Goal: Task Accomplishment & Management: Complete application form

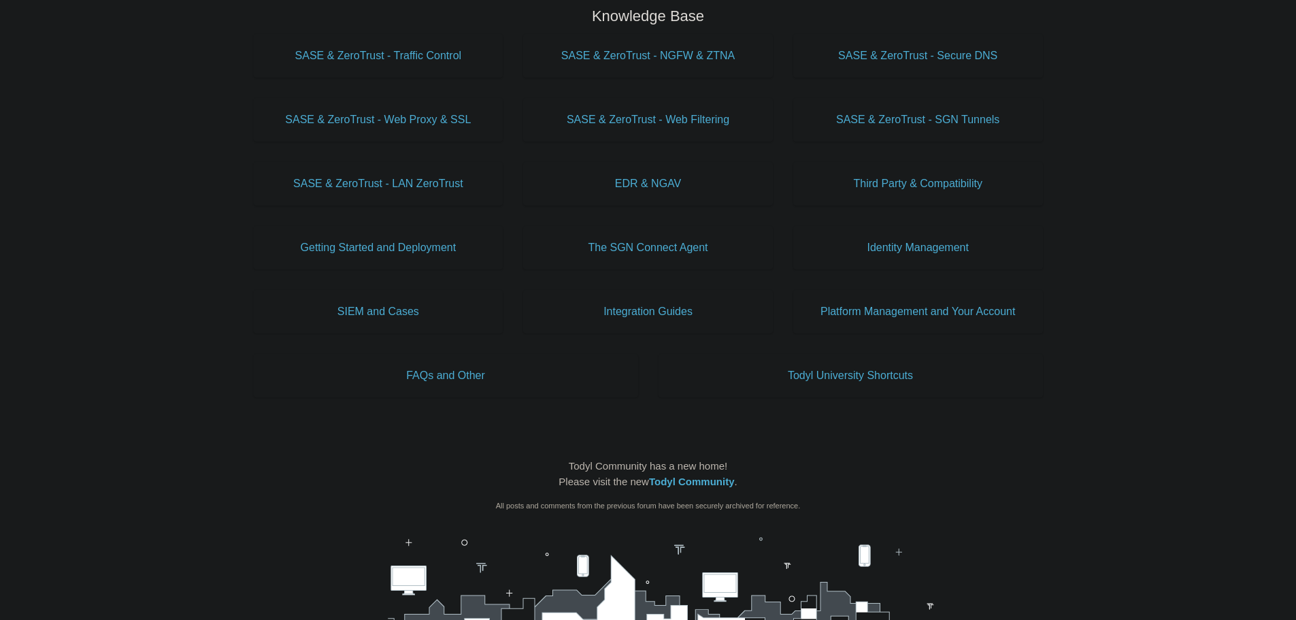
scroll to position [476, 0]
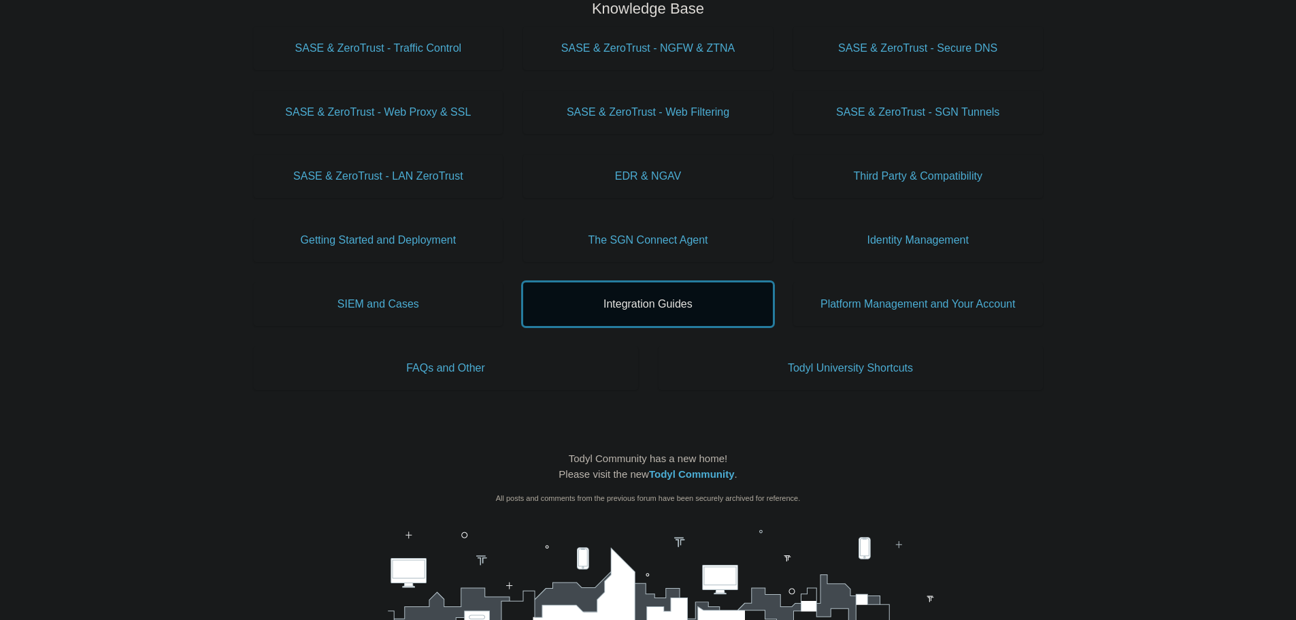
click at [658, 308] on span "Integration Guides" at bounding box center [647, 304] width 209 height 16
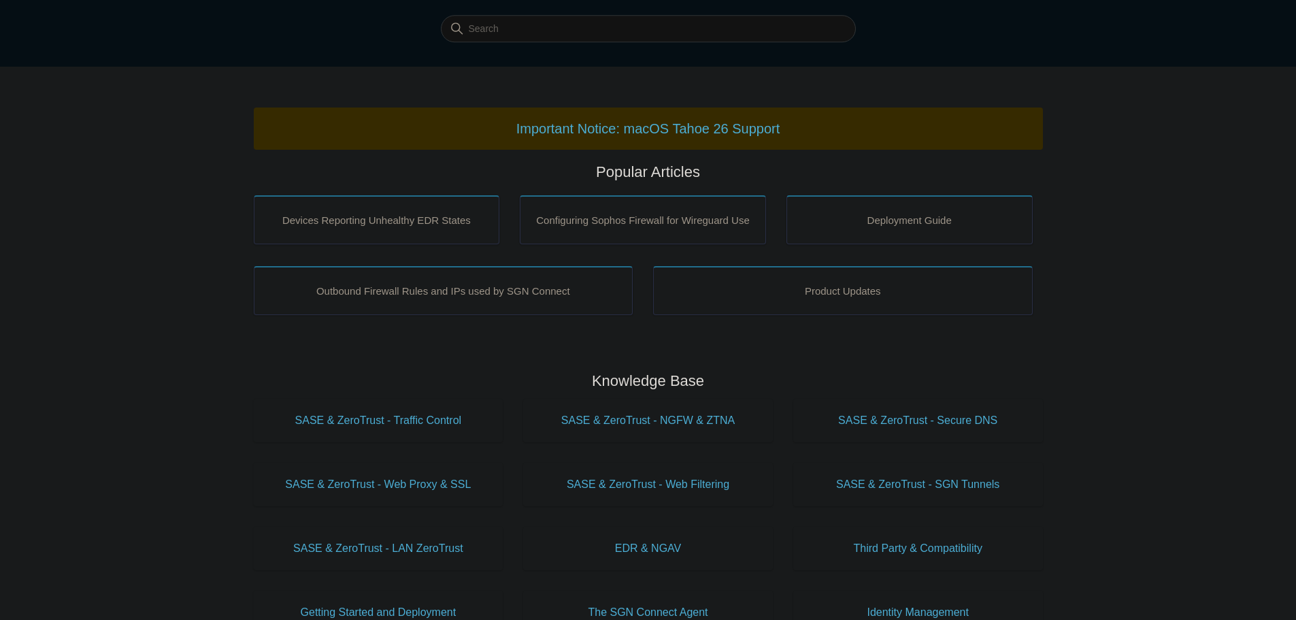
scroll to position [0, 0]
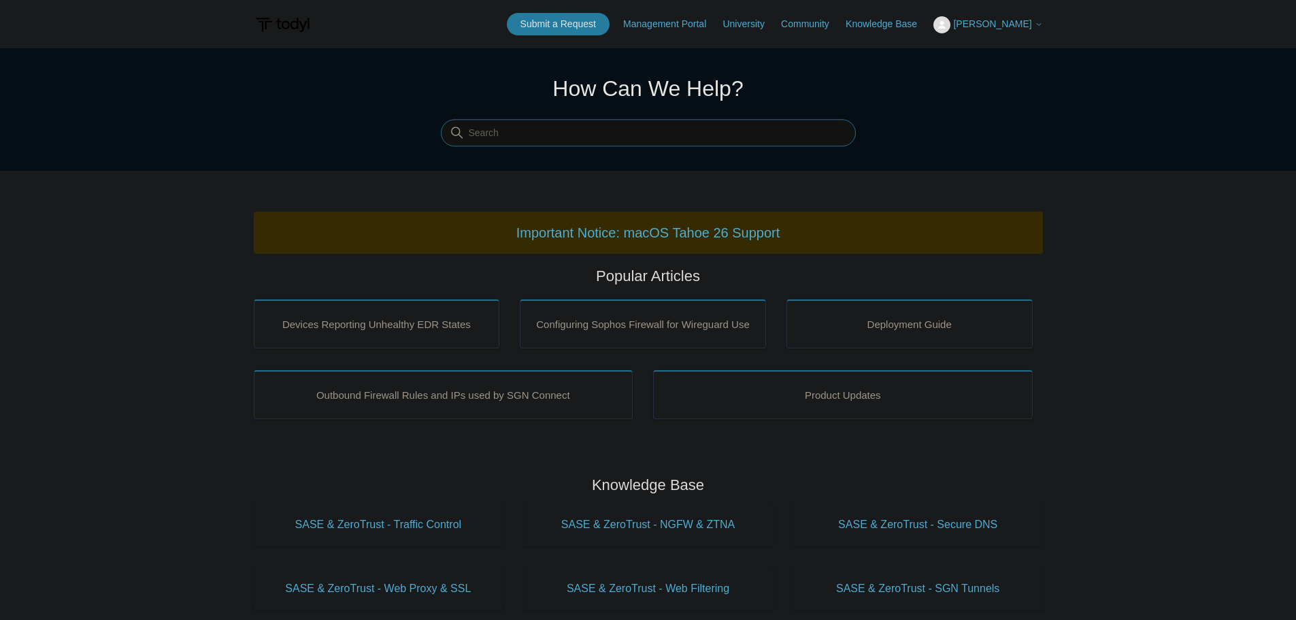
click at [636, 133] on input "Search" at bounding box center [648, 133] width 415 height 27
click at [591, 24] on link "Submit a Request" at bounding box center [558, 24] width 103 height 22
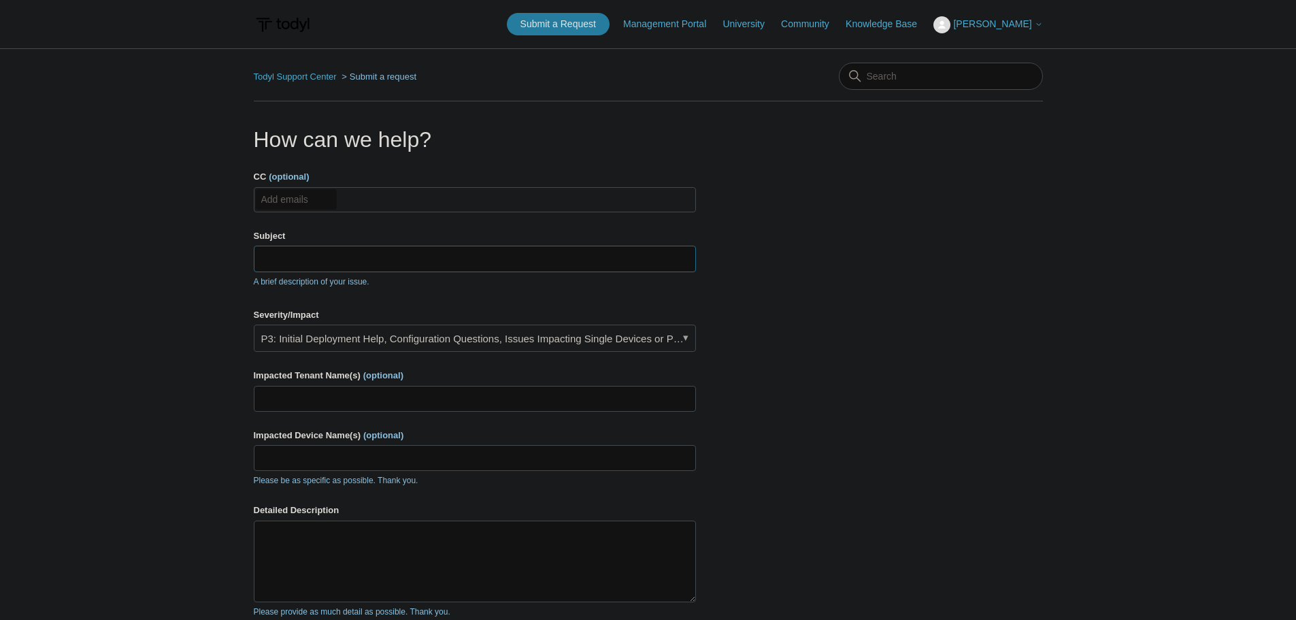
click at [297, 263] on input "Subject" at bounding box center [475, 259] width 442 height 26
click at [359, 267] on input "Subject" at bounding box center [475, 259] width 442 height 26
click at [493, 260] on input "Subject" at bounding box center [475, 259] width 442 height 26
type input "D"
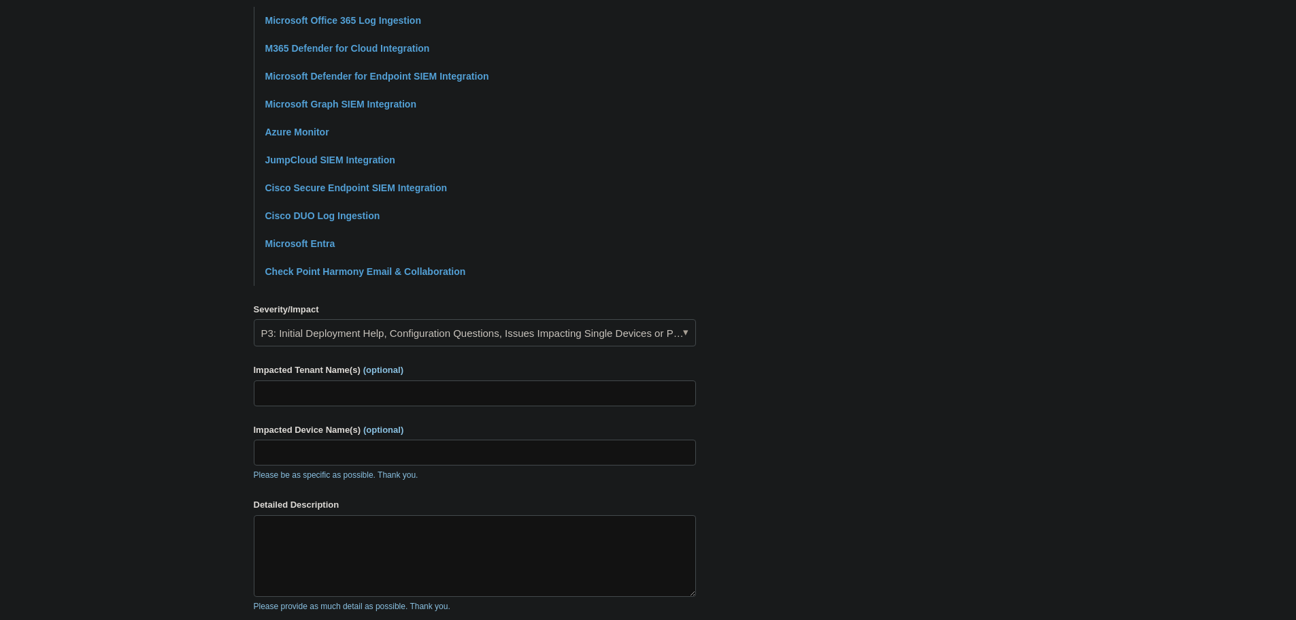
scroll to position [340, 0]
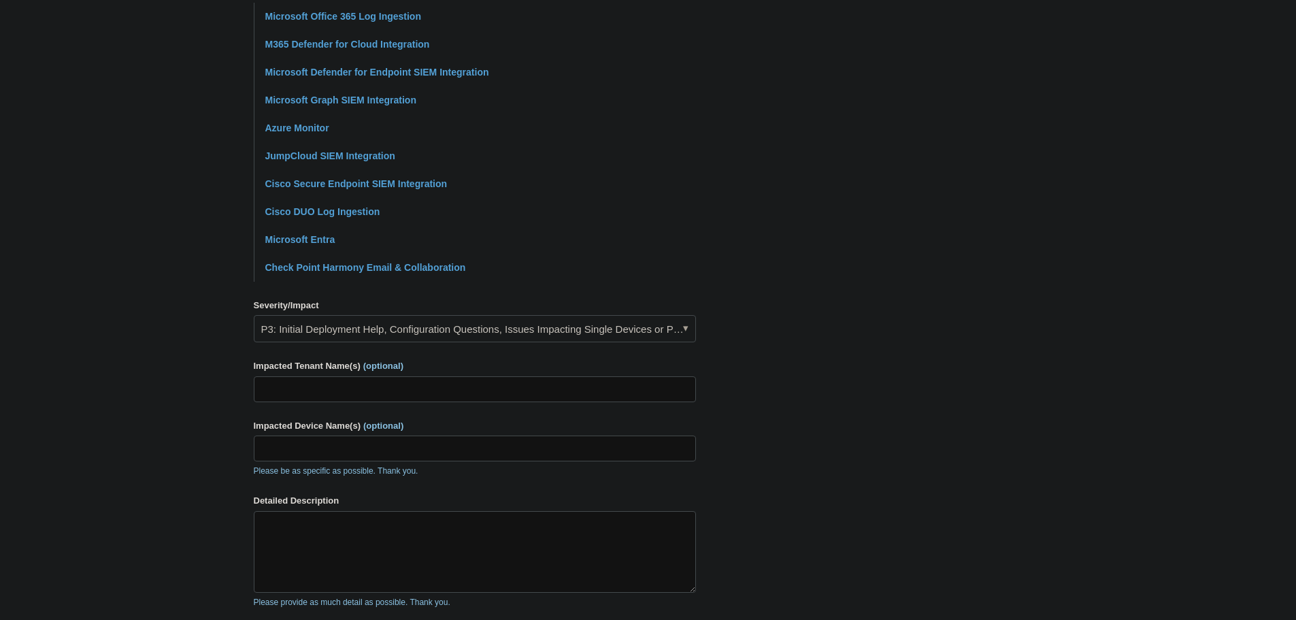
type input "Microsoft Defener Cloud to Cloud Integration: Insufficient Permissions Alert"
click at [339, 388] on input "Impacted Tenant Name(s) (optional)" at bounding box center [475, 389] width 442 height 26
type input "Payrite"
click at [432, 444] on input "Impacted Device Name(s) (optional)" at bounding box center [475, 448] width 442 height 26
type input "N"
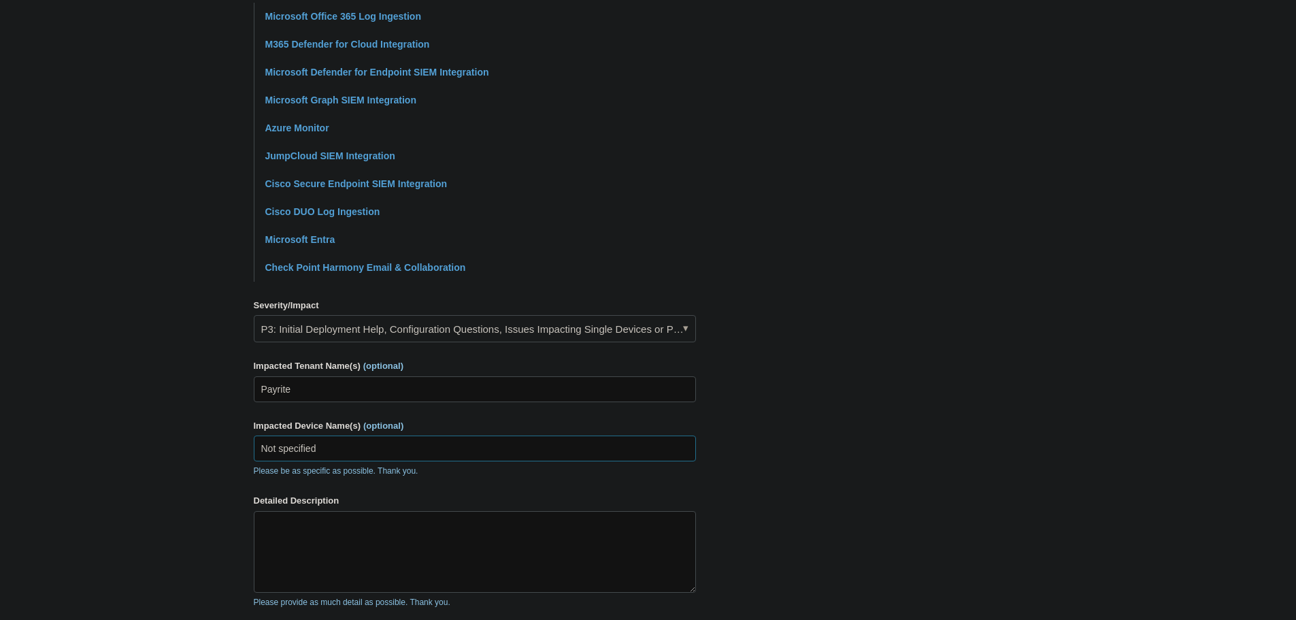
type input "Not specified"
click at [462, 559] on textarea "Detailed Description" at bounding box center [475, 552] width 442 height 82
click at [319, 528] on textarea "Detailed Description" at bounding box center [475, 552] width 442 height 82
paste textarea "SIEM Integration Notifications • Payrite Microsoft Defender for Endpoint Cloud-…"
drag, startPoint x: 391, startPoint y: 543, endPoint x: 271, endPoint y: 545, distance: 119.7
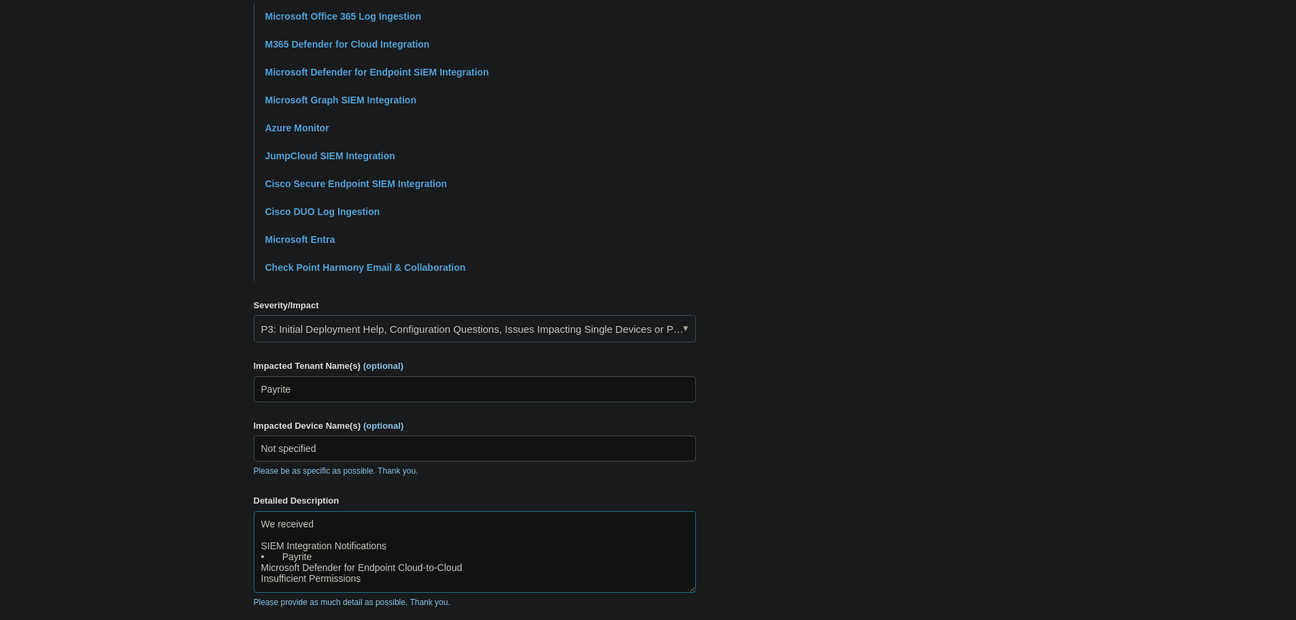
click at [258, 545] on textarea "We received SIEM Integration Notifications • Payrite Microsoft Defender for End…" at bounding box center [475, 552] width 442 height 82
drag, startPoint x: 345, startPoint y: 524, endPoint x: 255, endPoint y: 523, distance: 90.5
click at [255, 523] on textarea "We received SIEM Integration Notifications • Payrite Microsoft Defender for End…" at bounding box center [475, 552] width 442 height 82
click at [340, 525] on textarea "We received SIEM Integration Notifications • Payrite Microsoft Defender for End…" at bounding box center [475, 552] width 442 height 82
click at [393, 547] on textarea "We received an SIEM Integration Notifications • Payrite Microsoft Defender for …" at bounding box center [475, 552] width 442 height 82
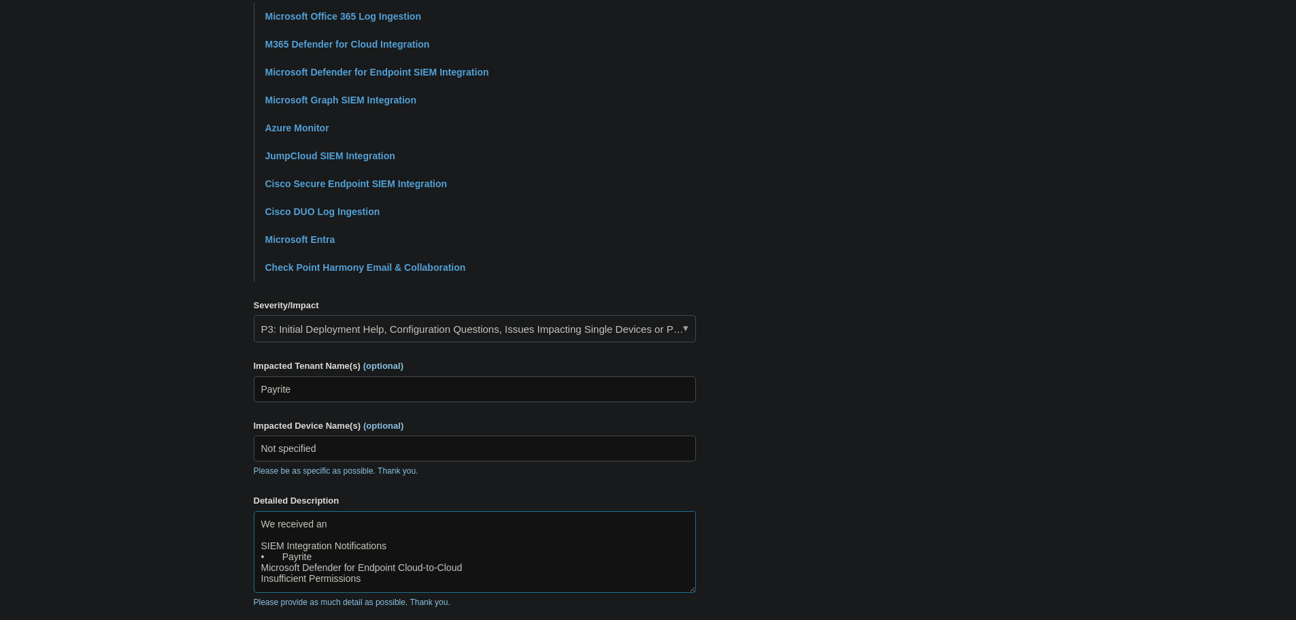
drag, startPoint x: 384, startPoint y: 546, endPoint x: 350, endPoint y: 549, distance: 34.1
click at [350, 549] on textarea "We received an SIEM Integration Notifications • Payrite Microsoft Defender for …" at bounding box center [475, 552] width 442 height 82
drag, startPoint x: 359, startPoint y: 547, endPoint x: 374, endPoint y: 545, distance: 15.1
click at [360, 547] on textarea "We received an SIEM Integration Notifications • Payrite Microsoft Defender for …" at bounding box center [475, 552] width 442 height 82
click at [382, 545] on textarea "We received an SIEM Integration Notifications • Payrite Microsoft Defender for …" at bounding box center [475, 552] width 442 height 82
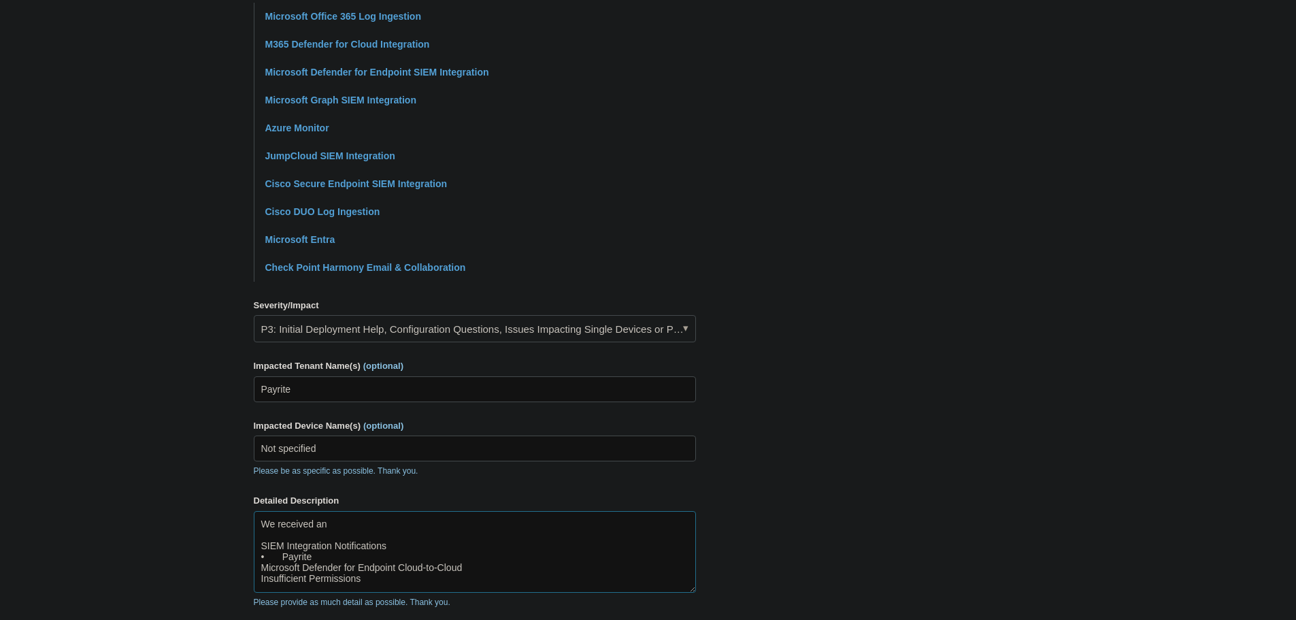
drag, startPoint x: 382, startPoint y: 545, endPoint x: 266, endPoint y: 543, distance: 115.6
click at [263, 542] on textarea "We received an SIEM Integration Notifications • Payrite Microsoft Defender for …" at bounding box center [475, 552] width 442 height 82
click at [385, 522] on textarea "We received an SIEM Integration Notifications • Payrite Microsoft Defender for …" at bounding box center [475, 552] width 442 height 82
paste textarea "SIEM Integration Notification"
click at [547, 526] on textarea "We received an SIEM Integration Notification on 10/7/2025 for our Pyrite tenant…" at bounding box center [475, 552] width 442 height 82
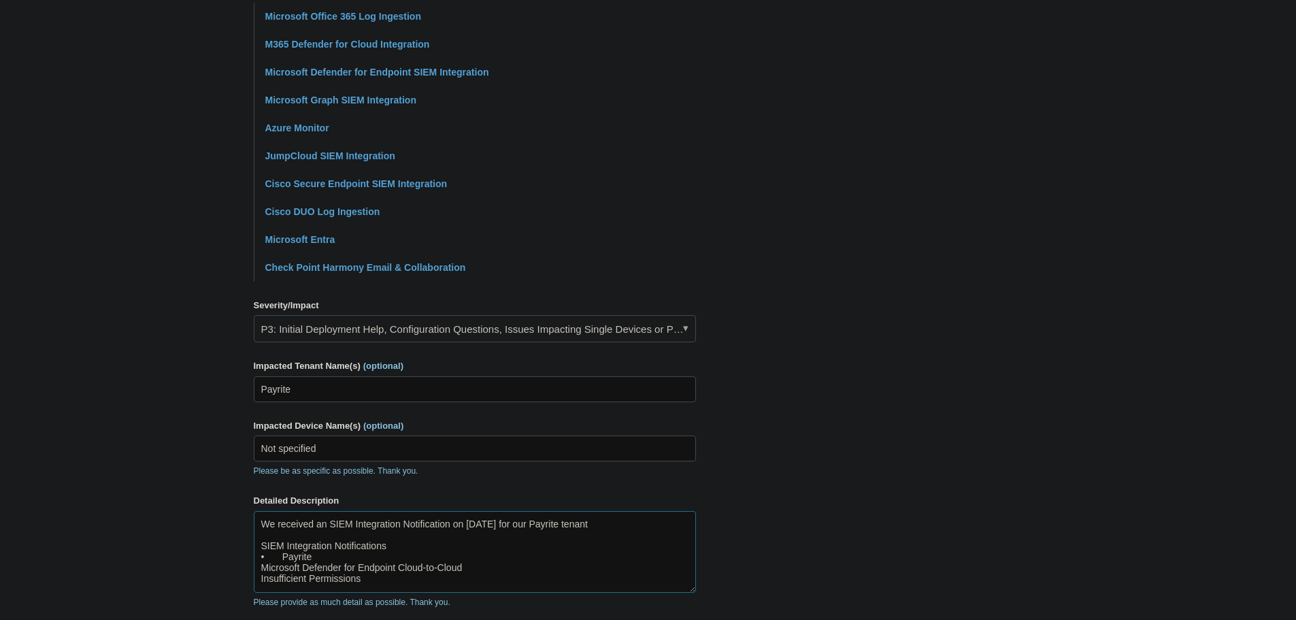
click at [618, 526] on textarea "We received an SIEM Integration Notification on 10/7/2025 for our Payrite tenan…" at bounding box center [475, 552] width 442 height 82
click at [320, 537] on textarea "We received an SIEM Integration Notification on 10/7/2025 for our Payrite tenan…" at bounding box center [475, 552] width 442 height 82
drag, startPoint x: 426, startPoint y: 539, endPoint x: 428, endPoint y: 562, distance: 22.5
click at [426, 540] on textarea "We received an SIEM Integration Notification on 10/7/2025 for our Payrite tenan…" at bounding box center [475, 552] width 442 height 82
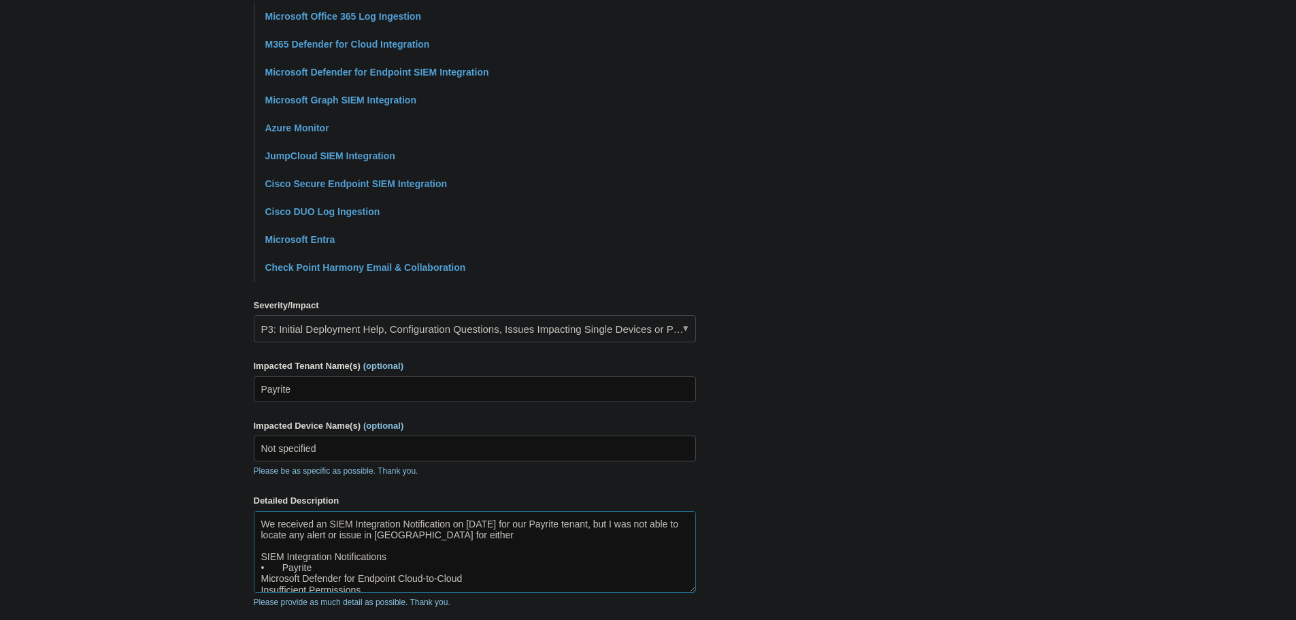
click at [501, 542] on textarea "We received an SIEM Integration Notification on 10/7/2025 for our Payrite tenan…" at bounding box center [475, 552] width 442 height 82
click at [492, 535] on textarea "We received an SIEM Integration Notification on 10/7/2025 for our Payrite tenan…" at bounding box center [475, 552] width 442 height 82
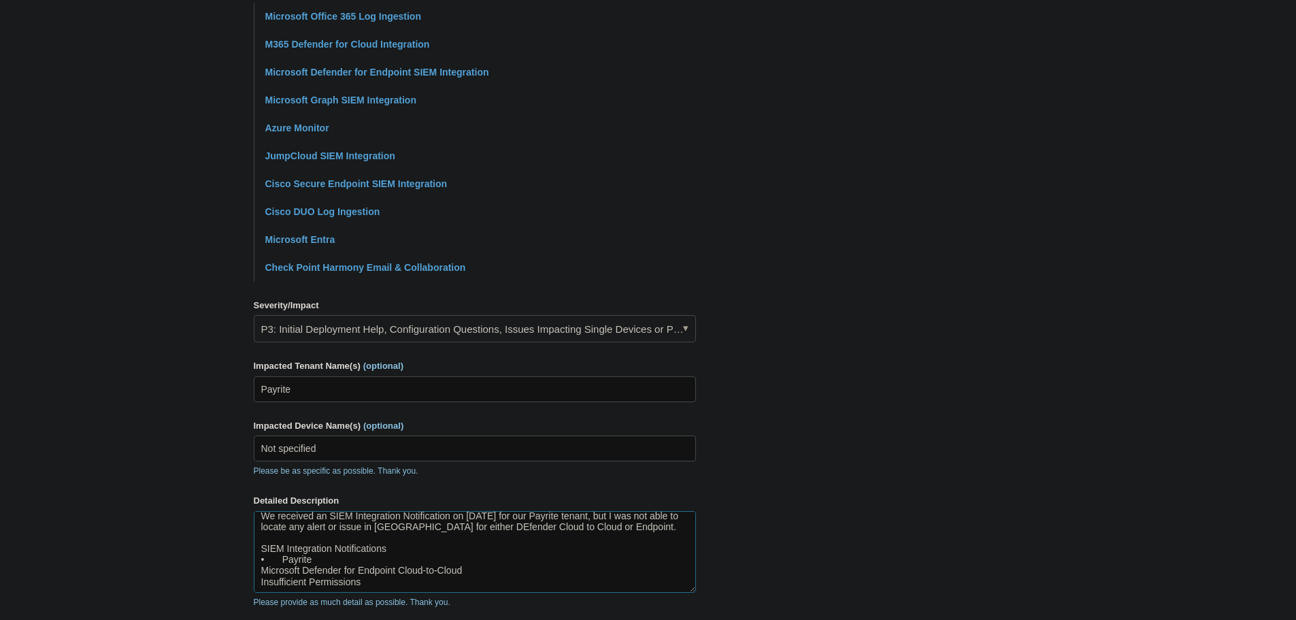
scroll to position [10, 0]
drag, startPoint x: 263, startPoint y: 547, endPoint x: 500, endPoint y: 575, distance: 239.1
click at [452, 593] on div "Detailed Description We received an SIEM Integration Notification on 10/7/2025 …" at bounding box center [475, 551] width 442 height 114
click at [408, 577] on textarea "We received an SIEM Integration Notification on 10/7/2025 for our Payrite tenan…" at bounding box center [475, 552] width 442 height 82
drag, startPoint x: 377, startPoint y: 581, endPoint x: 365, endPoint y: 581, distance: 12.2
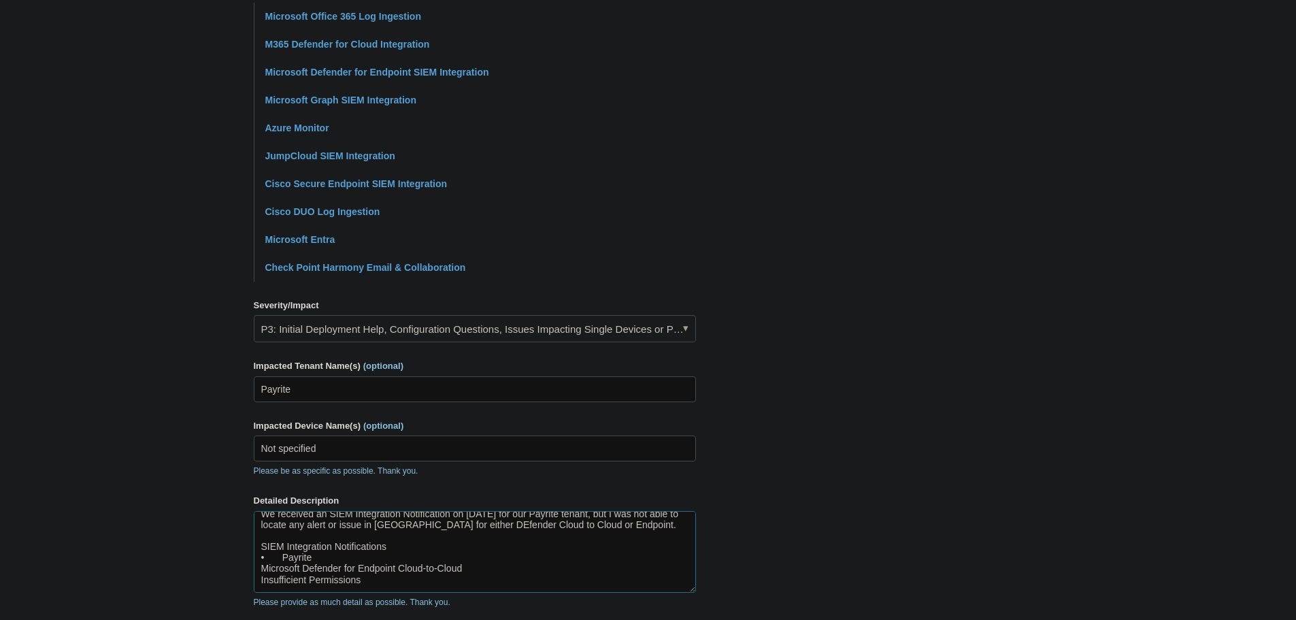
click at [365, 581] on textarea "We received an SIEM Integration Notification on 10/7/2025 for our Payrite tenan…" at bounding box center [475, 552] width 442 height 82
drag, startPoint x: 360, startPoint y: 582, endPoint x: 256, endPoint y: 588, distance: 104.9
click at [256, 588] on textarea "We received an SIEM Integration Notification on 10/7/2025 for our Payrite tenan…" at bounding box center [475, 552] width 442 height 82
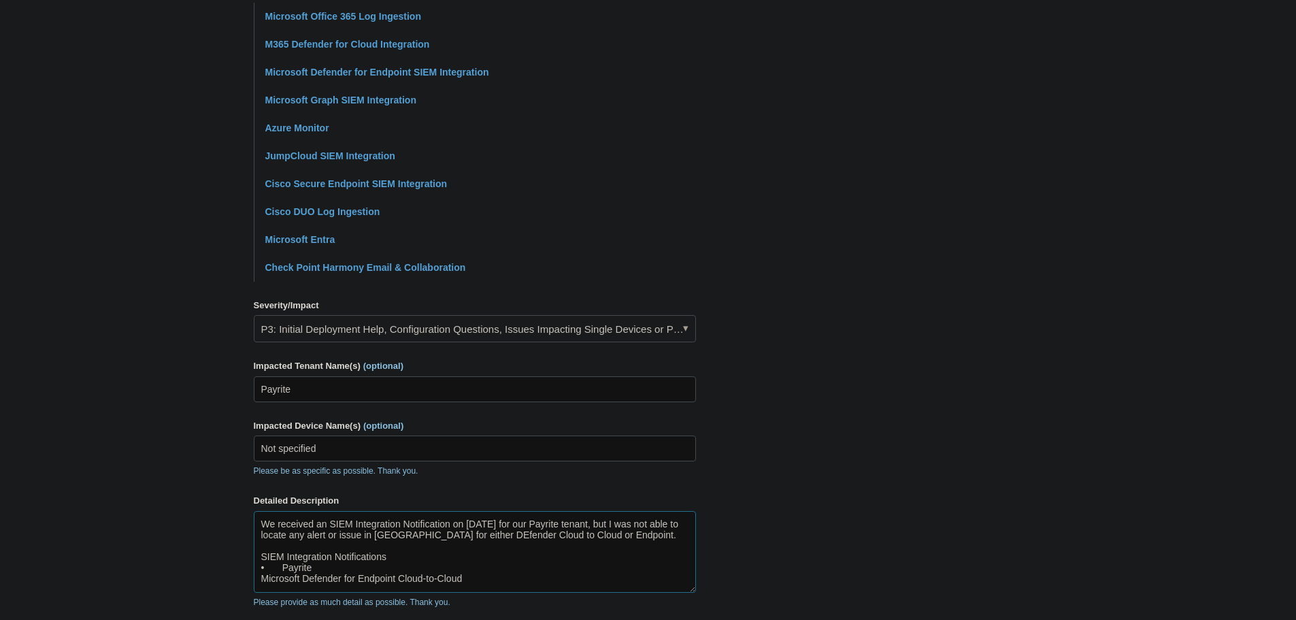
scroll to position [0, 0]
drag, startPoint x: 600, startPoint y: 523, endPoint x: 609, endPoint y: 573, distance: 51.1
click at [600, 524] on textarea "We received an SIEM Integration Notification on 10/7/2025 for our Payrite tenan…" at bounding box center [475, 552] width 442 height 82
click at [523, 526] on textarea "We received an SIEM Integration Notification on 10/7/2025 for our Payrite tenan…" at bounding box center [475, 552] width 442 height 82
paste textarea "Insufficient Permissions"
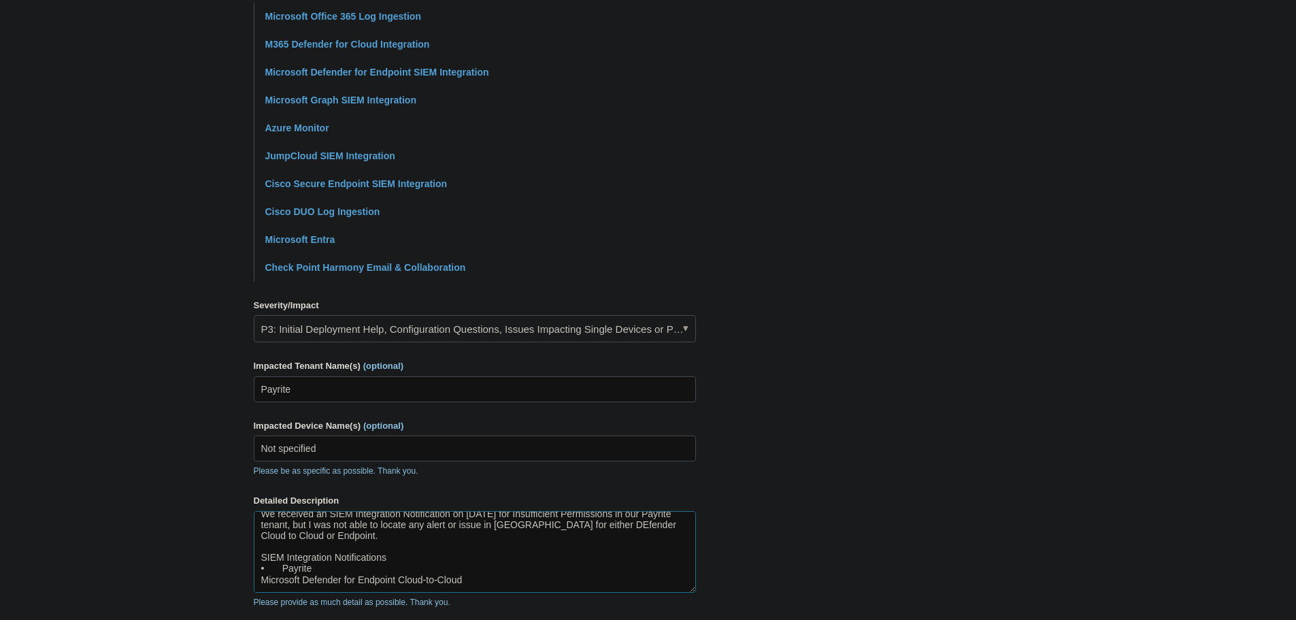
scroll to position [21, 0]
drag, startPoint x: 484, startPoint y: 588, endPoint x: 348, endPoint y: 540, distance: 143.7
click at [348, 540] on textarea "We received an SIEM Integration Notification on 10/7/2025 for Insufficient Perm…" at bounding box center [475, 552] width 442 height 82
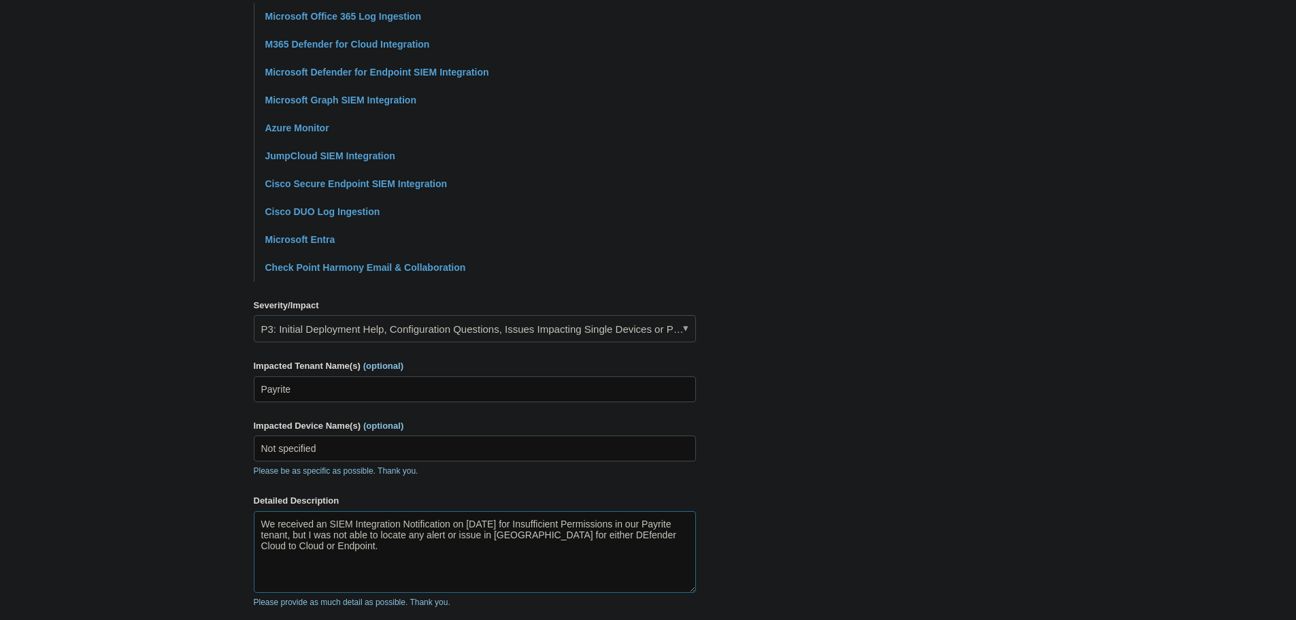
scroll to position [0, 0]
click at [573, 535] on textarea "We received an SIEM Integration Notification on 10/7/2025 for Insufficient Perm…" at bounding box center [475, 552] width 442 height 82
click at [620, 549] on textarea "We received an SIEM Integration Notification on 10/7/2025 for Insufficient Perm…" at bounding box center [475, 552] width 442 height 82
click at [622, 550] on textarea "We received an SIEM Integration Notification on 10/7/2025 for Insufficient Perm…" at bounding box center [475, 552] width 442 height 82
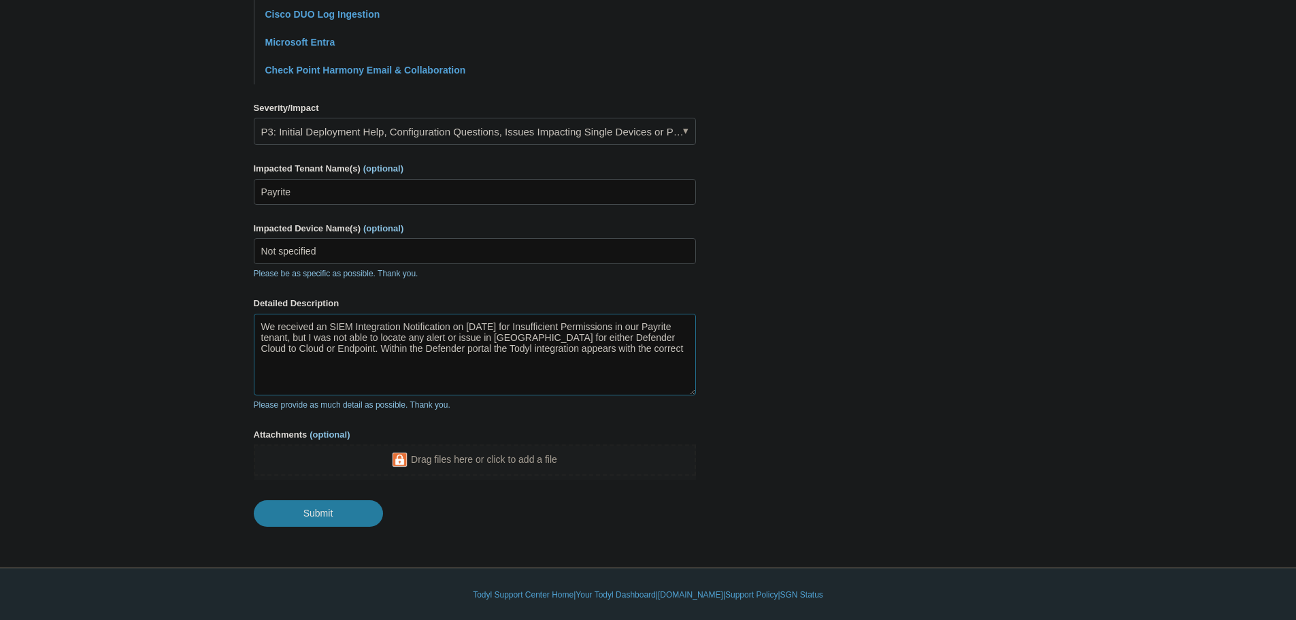
scroll to position [539, 0]
click at [625, 350] on textarea "We received an SIEM Integration Notification on 10/7/2025 for Insufficient Perm…" at bounding box center [475, 353] width 442 height 82
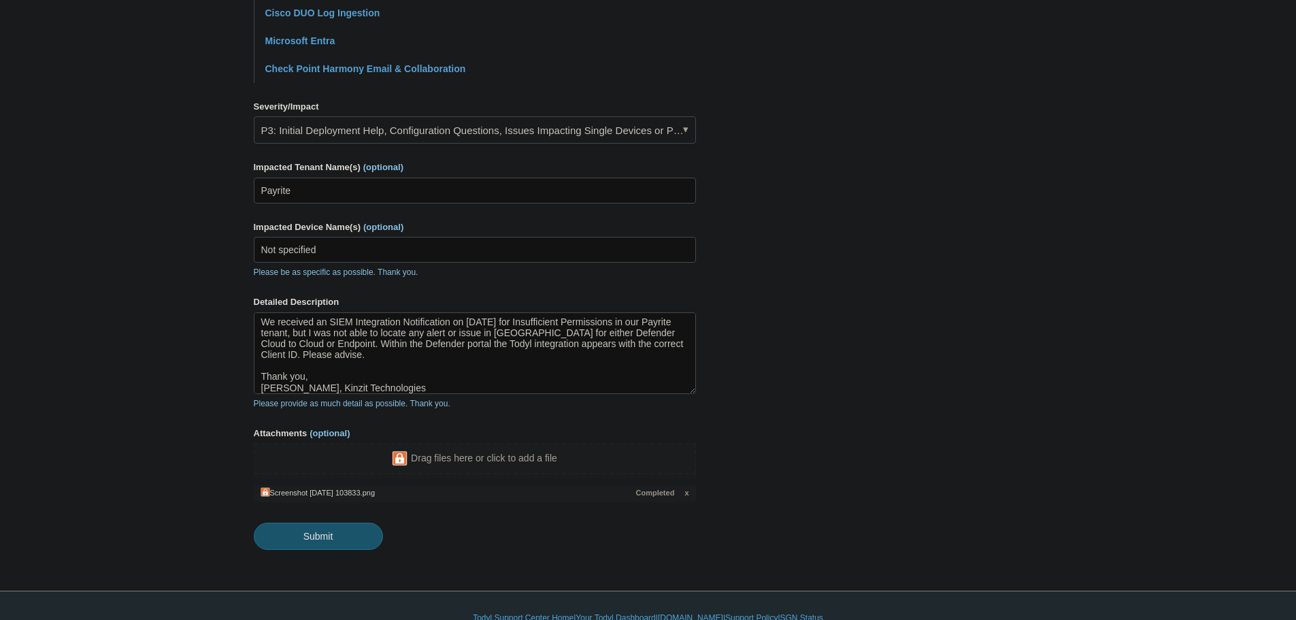
click at [329, 535] on input "Submit" at bounding box center [318, 535] width 129 height 27
type textarea "We received an SIEM Integration Notification on 10/7/2025 for Insufficient Perm…"
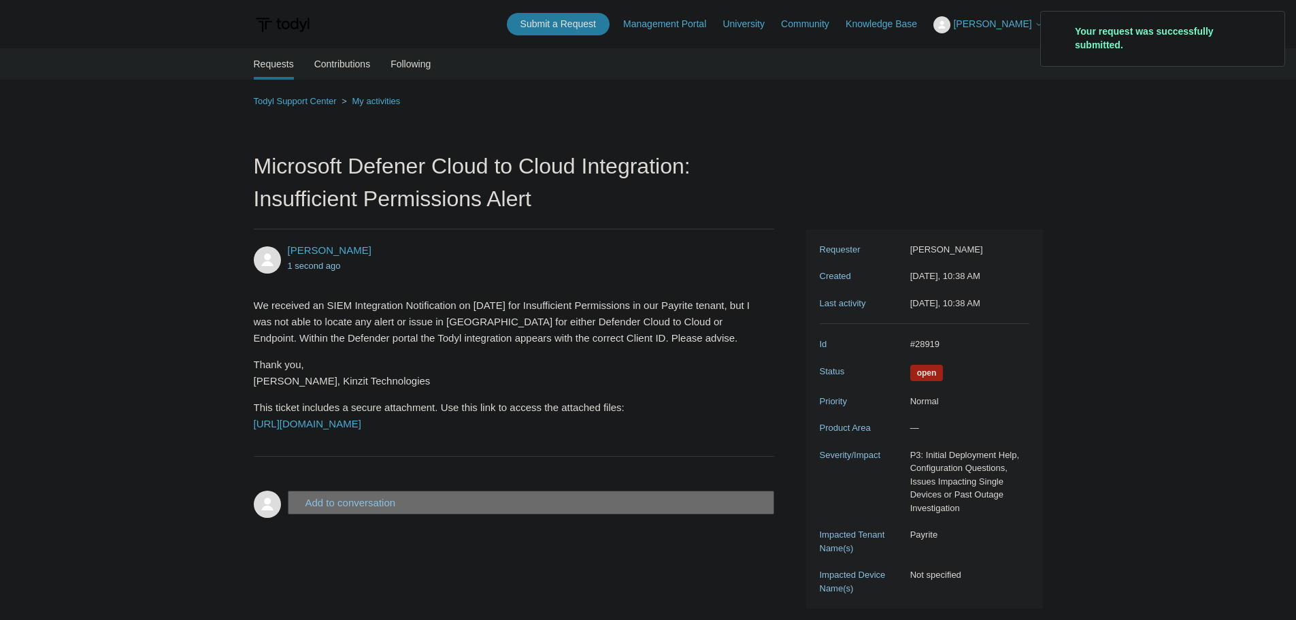
click at [1274, 22] on div "Close" at bounding box center [1271, 23] width 19 height 19
drag, startPoint x: 949, startPoint y: 339, endPoint x: 907, endPoint y: 346, distance: 42.8
click at [907, 346] on dd "#28919" at bounding box center [966, 344] width 126 height 14
copy dd "#28919"
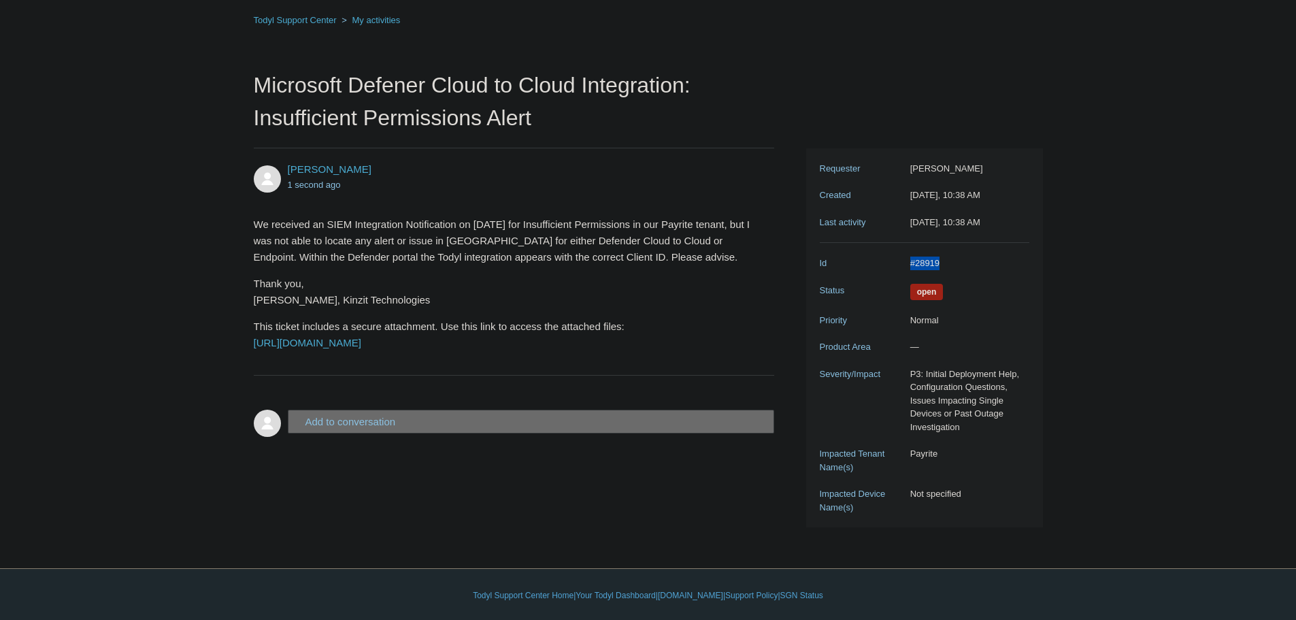
scroll to position [83, 0]
